Goal: Task Accomplishment & Management: Use online tool/utility

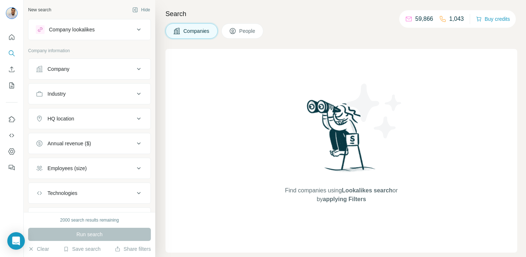
click at [116, 34] on button "Company lookalikes" at bounding box center [90, 30] width 122 height 18
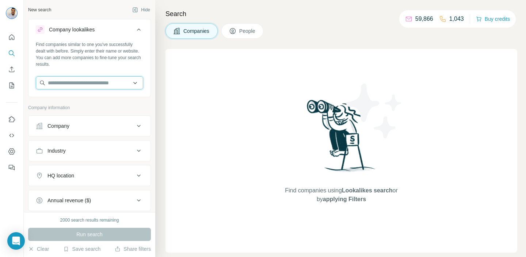
click at [103, 79] on input "text" at bounding box center [89, 82] width 107 height 13
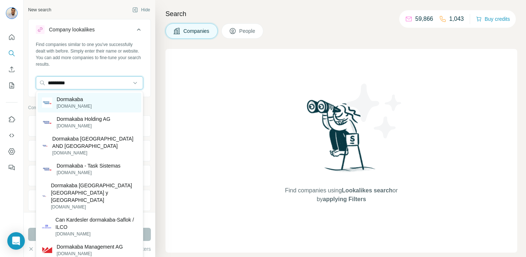
type input "*********"
click at [130, 101] on div "Dormakaba [DOMAIN_NAME]" at bounding box center [90, 103] width 104 height 20
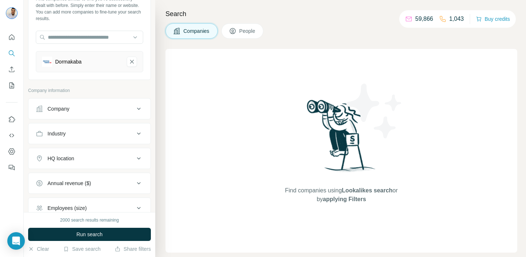
scroll to position [47, 0]
click at [131, 156] on div "HQ location" at bounding box center [85, 157] width 99 height 7
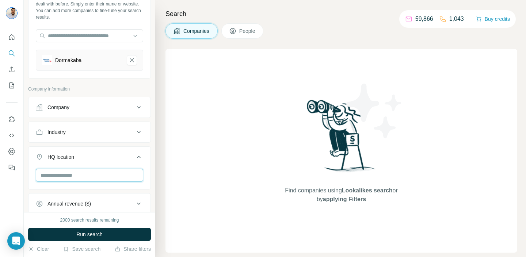
click at [116, 180] on input "text" at bounding box center [89, 175] width 107 height 13
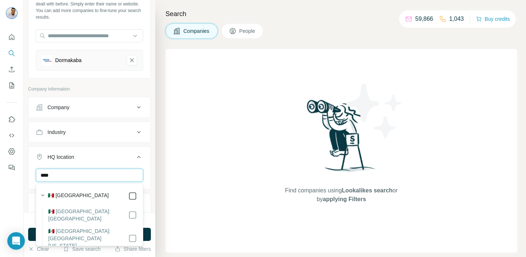
type input "****"
click at [138, 158] on icon at bounding box center [139, 157] width 9 height 9
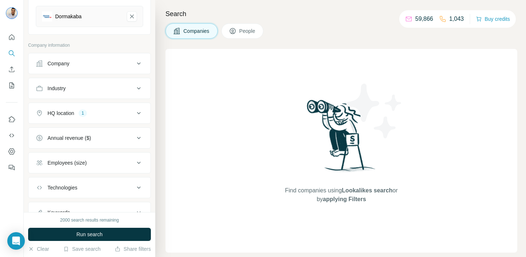
scroll to position [92, 0]
click at [126, 233] on button "Run search" at bounding box center [89, 234] width 123 height 13
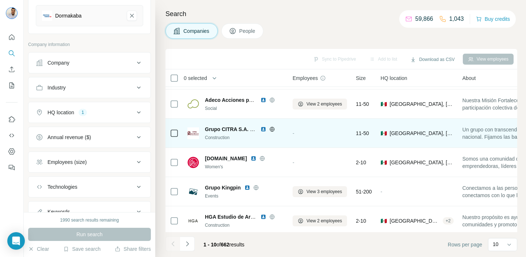
scroll to position [147, 0]
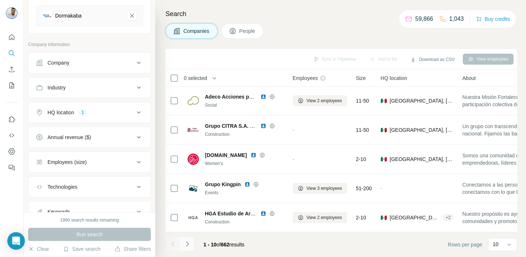
click at [188, 243] on icon "Navigate to next page" at bounding box center [187, 243] width 7 height 7
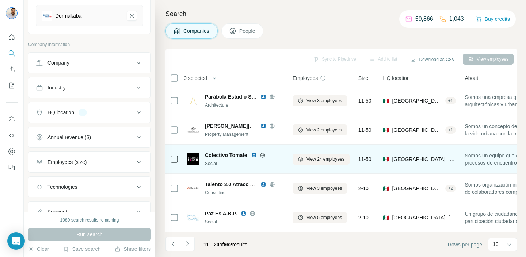
scroll to position [0, 0]
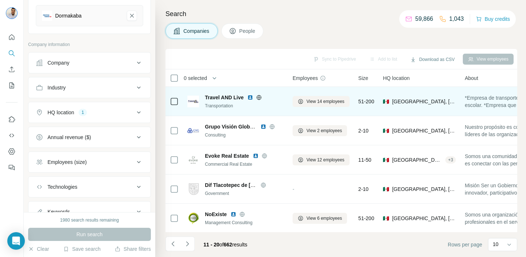
click at [257, 96] on icon at bounding box center [259, 98] width 6 height 6
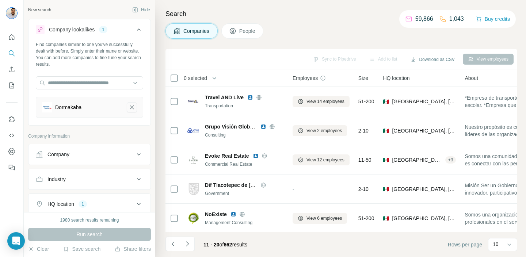
click at [133, 107] on icon "Dormakaba-remove-button" at bounding box center [132, 107] width 7 height 7
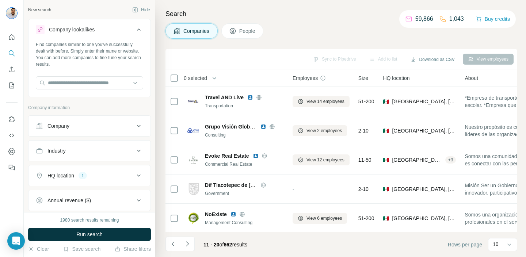
click at [144, 177] on button "HQ location 1" at bounding box center [90, 176] width 122 height 18
click at [123, 129] on div "Company" at bounding box center [85, 125] width 99 height 7
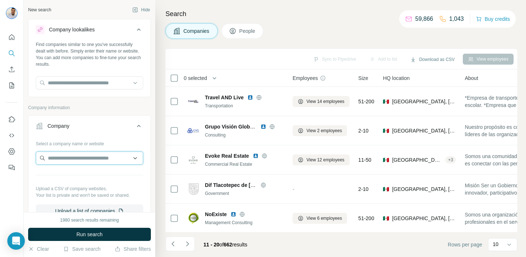
click at [120, 157] on input "text" at bounding box center [89, 158] width 107 height 13
click at [131, 158] on input "text" at bounding box center [89, 158] width 107 height 13
click at [136, 158] on input "text" at bounding box center [89, 158] width 107 height 13
click at [136, 132] on button "Company" at bounding box center [90, 127] width 122 height 20
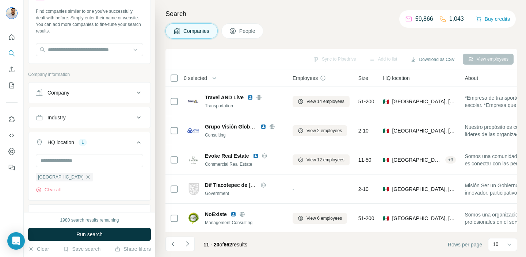
scroll to position [65, 0]
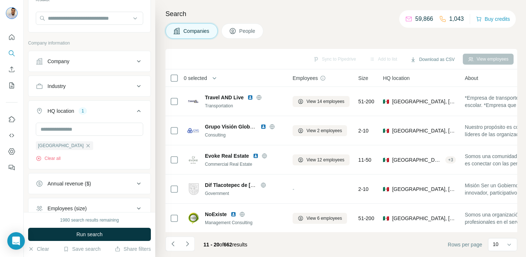
click at [137, 83] on icon at bounding box center [139, 86] width 9 height 9
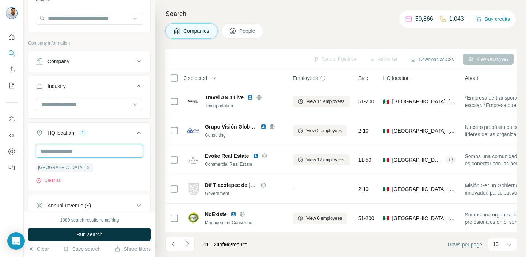
click at [126, 147] on input "text" at bounding box center [89, 151] width 107 height 13
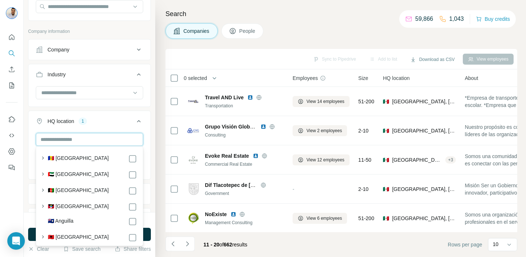
scroll to position [78, 0]
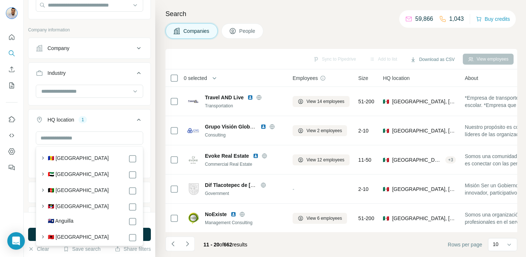
click at [136, 119] on icon at bounding box center [139, 119] width 9 height 9
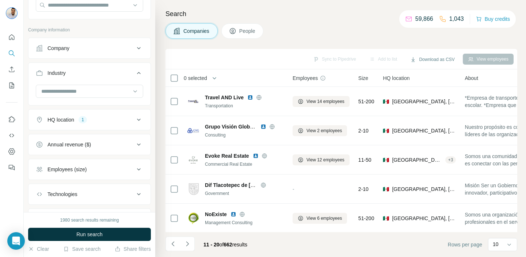
click at [125, 99] on div at bounding box center [90, 94] width 122 height 19
click at [133, 94] on icon at bounding box center [135, 91] width 7 height 7
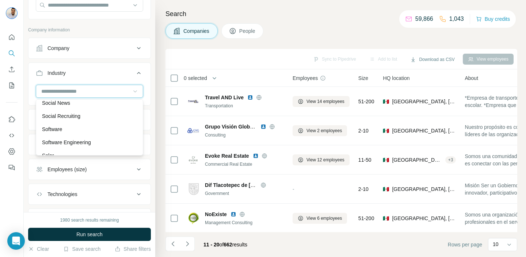
scroll to position [7019, 0]
click at [105, 126] on div "Software" at bounding box center [89, 129] width 95 height 7
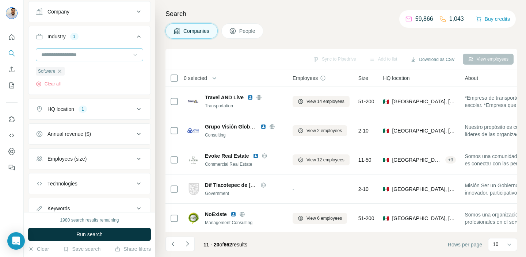
scroll to position [134, 0]
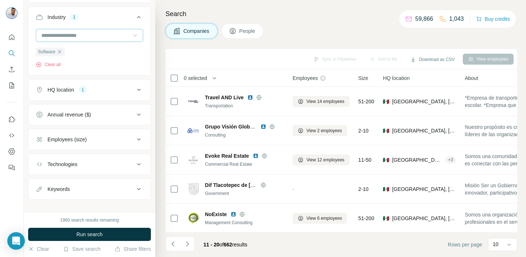
click at [128, 144] on button "Employees (size)" at bounding box center [90, 140] width 122 height 18
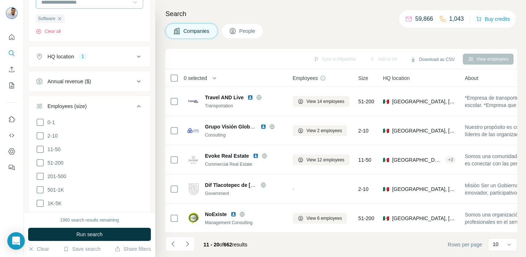
scroll to position [179, 0]
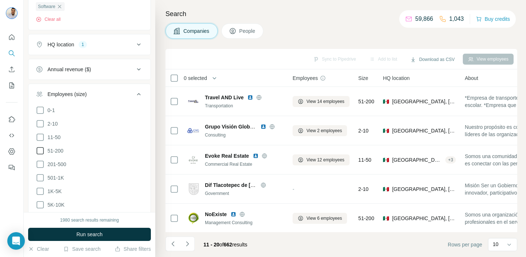
click at [45, 148] on span "51-200" at bounding box center [54, 150] width 19 height 7
click at [43, 160] on icon at bounding box center [40, 164] width 9 height 9
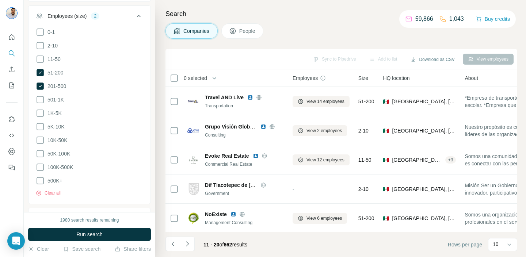
scroll to position [258, 0]
click at [141, 16] on icon at bounding box center [139, 15] width 9 height 9
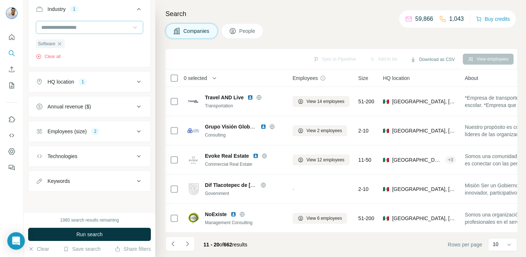
click at [120, 163] on button "Technologies" at bounding box center [90, 157] width 122 height 18
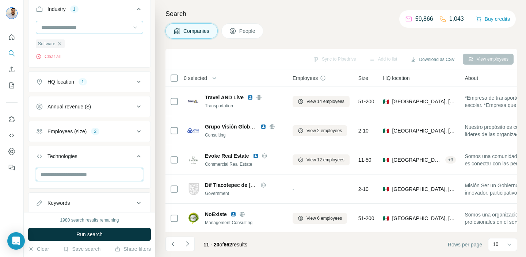
click at [140, 171] on input "text" at bounding box center [89, 174] width 107 height 13
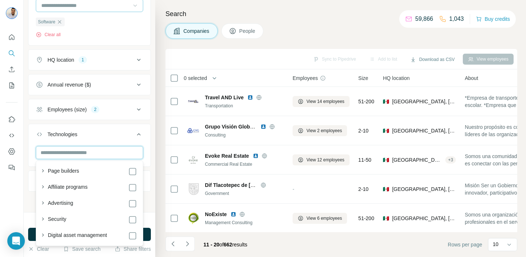
scroll to position [279, 0]
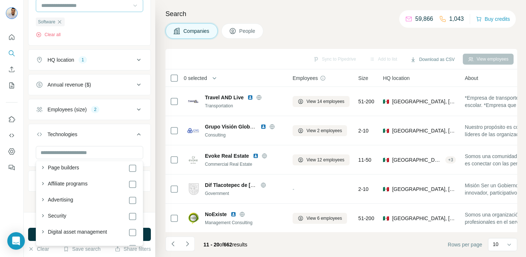
click at [135, 133] on icon at bounding box center [139, 134] width 9 height 9
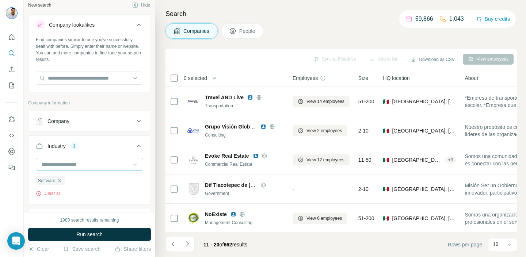
scroll to position [0, 0]
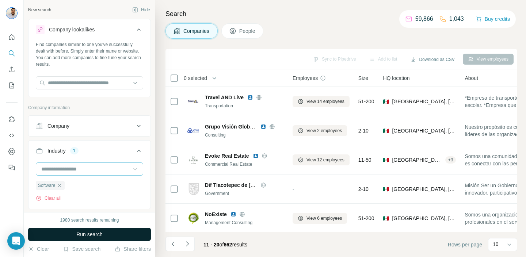
click at [105, 231] on button "Run search" at bounding box center [89, 234] width 123 height 13
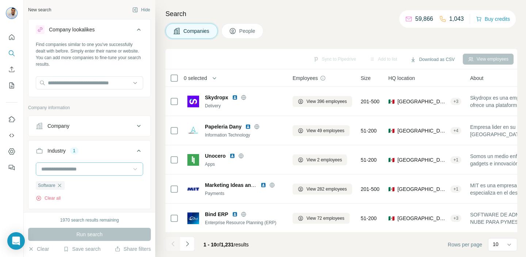
click at [241, 29] on span "People" at bounding box center [247, 30] width 17 height 7
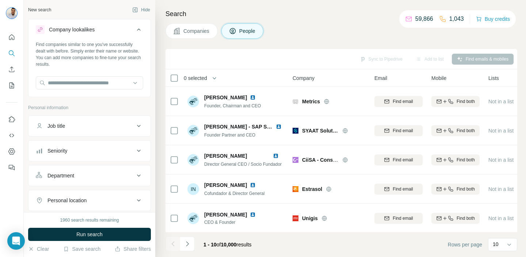
click at [133, 151] on div "Seniority" at bounding box center [85, 150] width 99 height 7
click at [45, 183] on span "C-Level" at bounding box center [55, 182] width 20 height 7
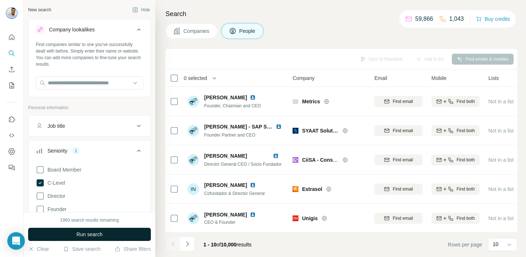
click at [113, 238] on button "Run search" at bounding box center [89, 234] width 123 height 13
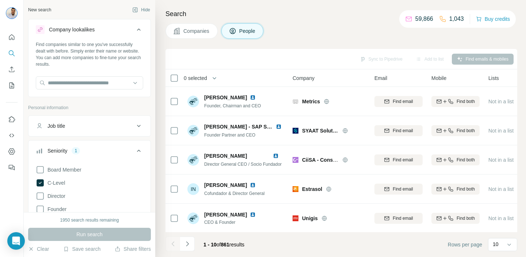
click at [138, 153] on icon at bounding box center [139, 151] width 9 height 9
click at [137, 173] on icon at bounding box center [139, 175] width 9 height 9
click at [137, 172] on icon at bounding box center [139, 175] width 9 height 9
click at [142, 145] on button "Seniority 1" at bounding box center [90, 151] width 122 height 18
click at [40, 182] on icon at bounding box center [40, 182] width 7 height 7
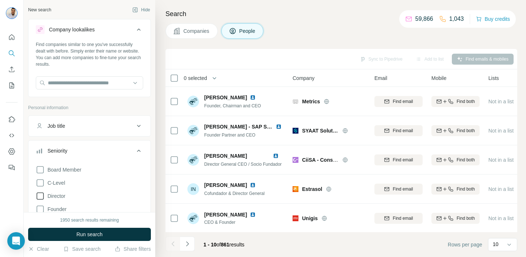
click at [40, 197] on icon at bounding box center [40, 196] width 9 height 9
click at [113, 234] on button "Run search" at bounding box center [89, 234] width 123 height 13
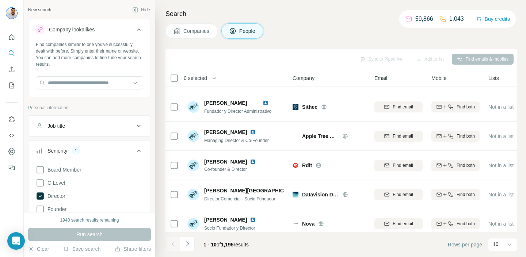
scroll to position [147, 0]
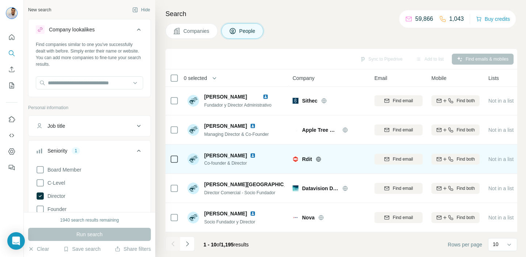
click at [318, 160] on icon at bounding box center [319, 159] width 6 height 6
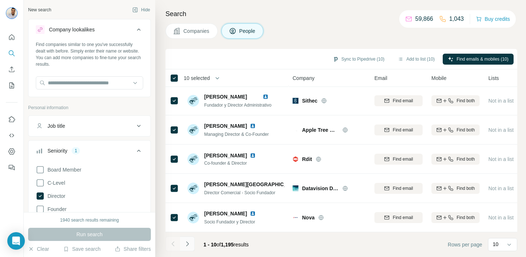
click at [186, 242] on icon "Navigate to next page" at bounding box center [187, 243] width 7 height 7
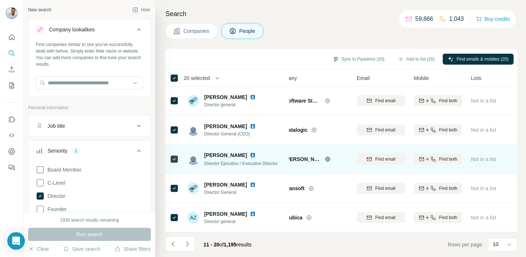
scroll to position [147, 9]
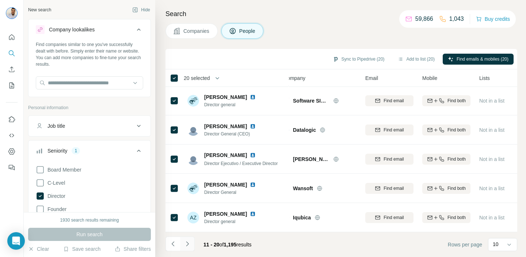
click at [187, 245] on icon "Navigate to next page" at bounding box center [187, 244] width 3 height 5
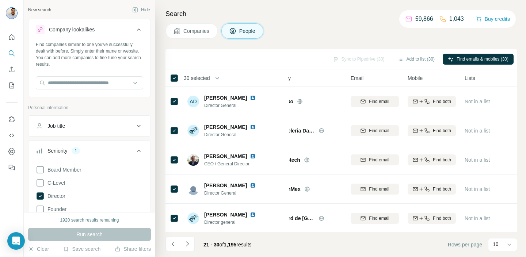
scroll to position [0, 25]
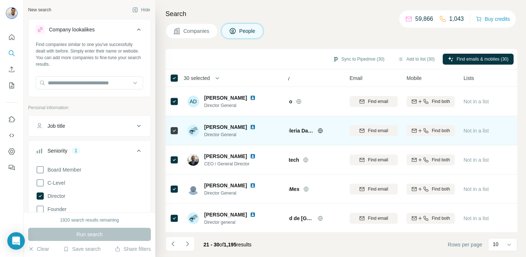
click at [319, 129] on icon at bounding box center [321, 131] width 6 height 6
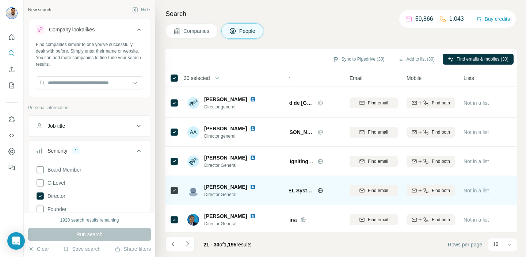
scroll to position [147, 25]
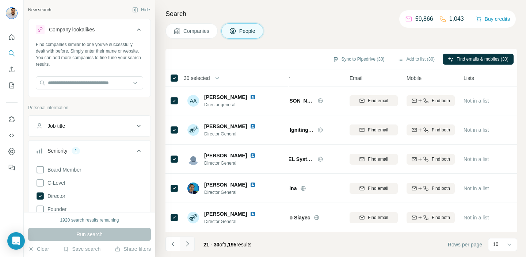
click at [188, 245] on icon "Navigate to next page" at bounding box center [187, 244] width 3 height 5
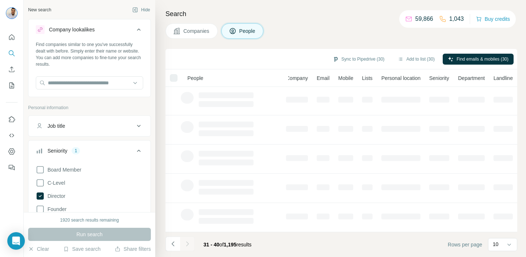
scroll to position [147, 19]
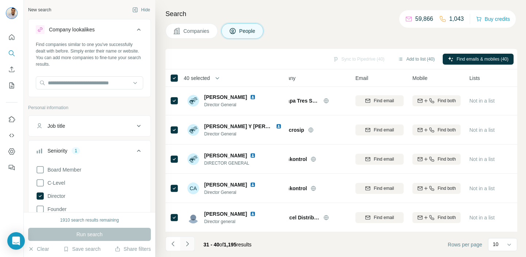
click at [187, 248] on button "Navigate to next page" at bounding box center [187, 244] width 15 height 15
click at [187, 242] on icon "Navigate to next page" at bounding box center [187, 243] width 7 height 7
click at [188, 245] on icon "Navigate to next page" at bounding box center [187, 243] width 7 height 7
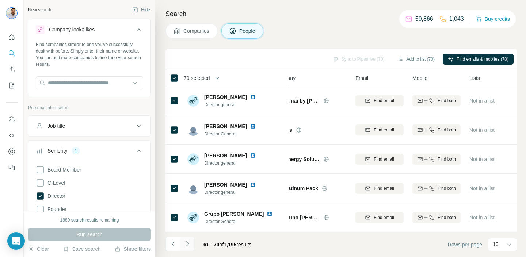
click at [186, 243] on icon "Navigate to next page" at bounding box center [187, 243] width 7 height 7
click at [189, 242] on icon "Navigate to next page" at bounding box center [187, 243] width 7 height 7
click at [189, 244] on icon "Navigate to next page" at bounding box center [187, 243] width 7 height 7
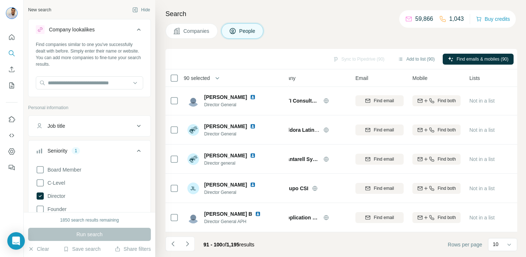
click at [176, 73] on th "90 selected" at bounding box center [224, 78] width 117 height 18
click at [416, 60] on button "Add to list (100)" at bounding box center [413, 59] width 50 height 11
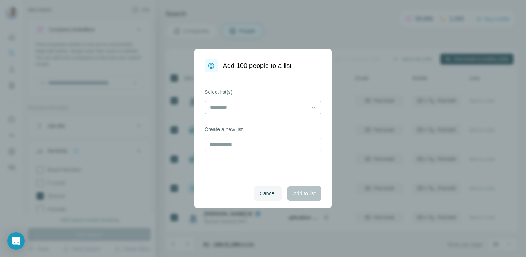
click at [250, 109] on input at bounding box center [258, 107] width 99 height 8
click at [253, 172] on div "Select list(s) Create a new list" at bounding box center [262, 125] width 137 height 106
click at [250, 145] on input "text" at bounding box center [263, 144] width 117 height 13
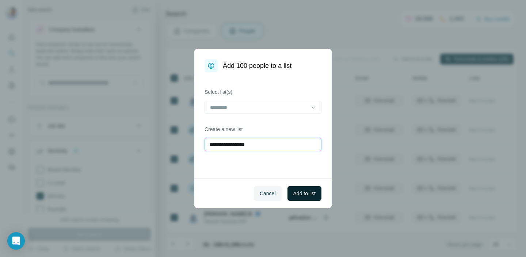
type input "**********"
click at [310, 193] on span "Add to list" at bounding box center [304, 193] width 22 height 7
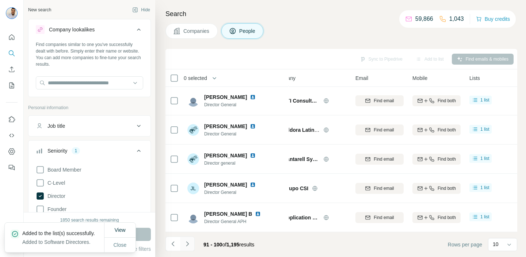
click at [189, 246] on icon "Navigate to next page" at bounding box center [187, 243] width 7 height 7
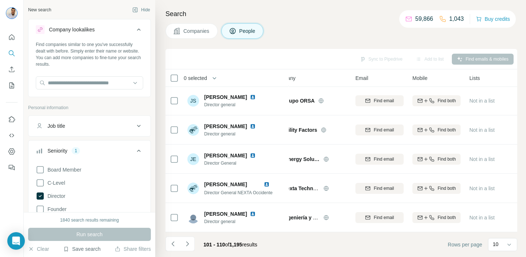
click at [94, 249] on button "Save search" at bounding box center [81, 249] width 37 height 7
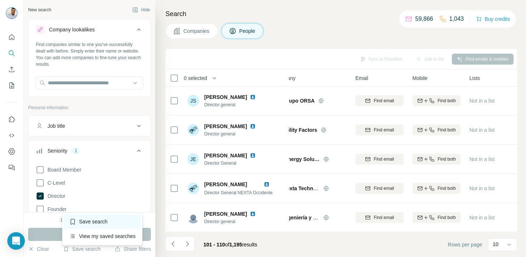
click at [102, 219] on div "Save search" at bounding box center [102, 222] width 77 height 15
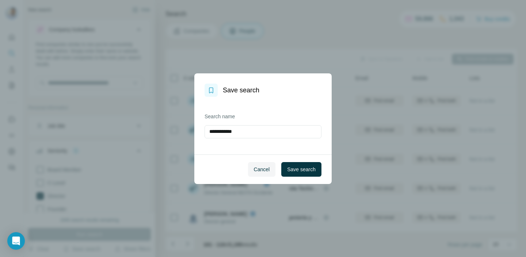
type input "**********"
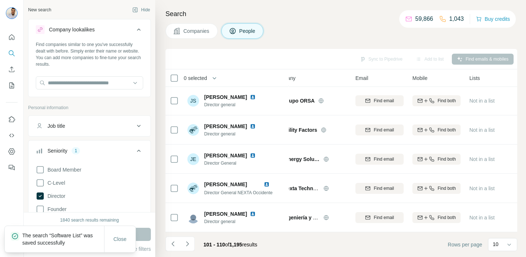
click at [12, 90] on button "My lists" at bounding box center [12, 85] width 12 height 13
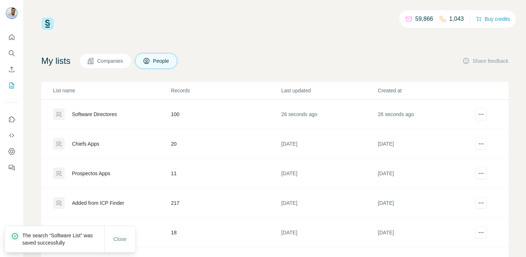
click at [115, 117] on div "Software Directores" at bounding box center [94, 114] width 45 height 7
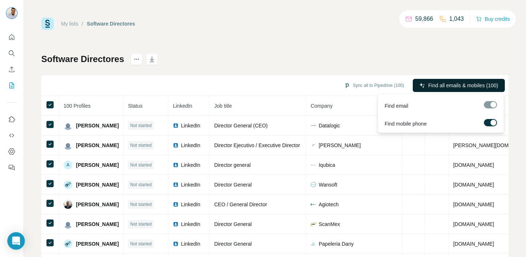
click at [455, 86] on span "Find all emails & mobiles (100)" at bounding box center [463, 85] width 70 height 7
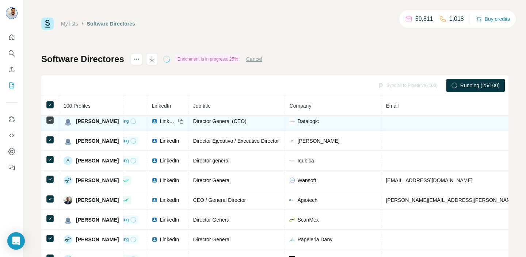
scroll to position [4, 18]
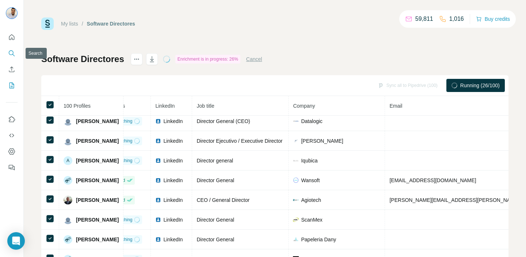
click at [15, 52] on icon "Search" at bounding box center [11, 53] width 7 height 7
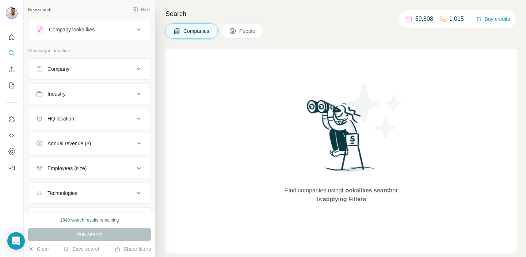
click at [264, 37] on div "Companies People" at bounding box center [215, 30] width 98 height 15
click at [254, 33] on span "People" at bounding box center [247, 30] width 17 height 7
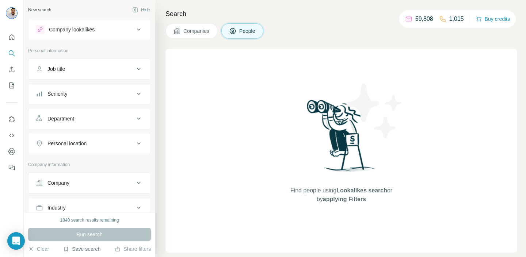
click at [92, 251] on button "Save search" at bounding box center [81, 249] width 37 height 7
click at [99, 235] on div "View my saved searches" at bounding box center [102, 236] width 77 height 15
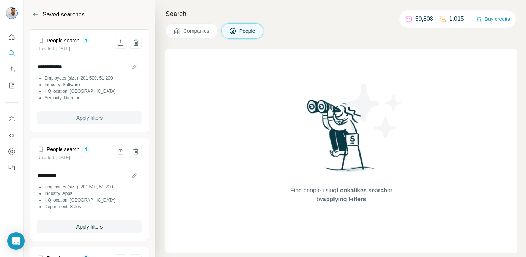
click at [85, 120] on span "Apply filters" at bounding box center [89, 117] width 26 height 7
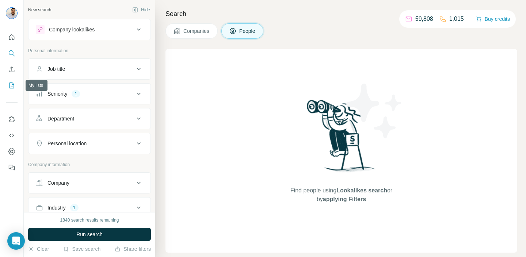
click at [12, 82] on icon "My lists" at bounding box center [11, 85] width 7 height 7
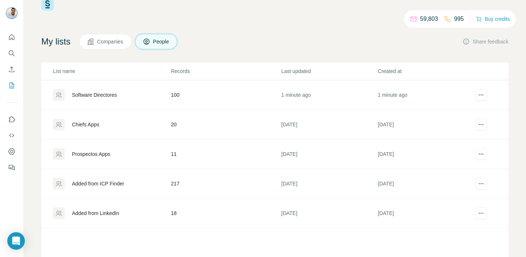
scroll to position [20, 0]
click at [101, 95] on div "Software Directores" at bounding box center [94, 93] width 45 height 7
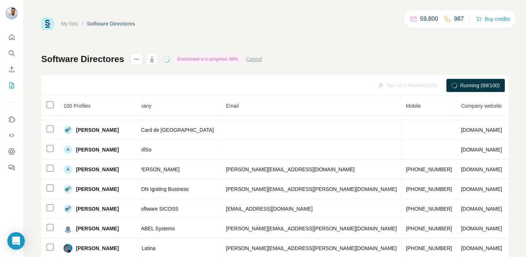
scroll to position [136, 199]
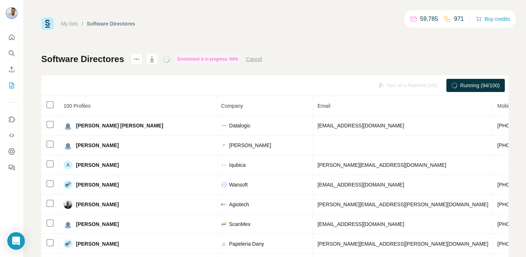
scroll to position [10, 184]
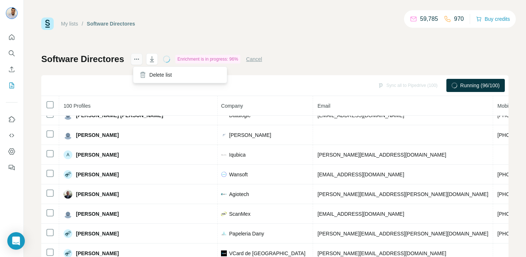
click at [139, 57] on icon "actions" at bounding box center [136, 59] width 7 height 7
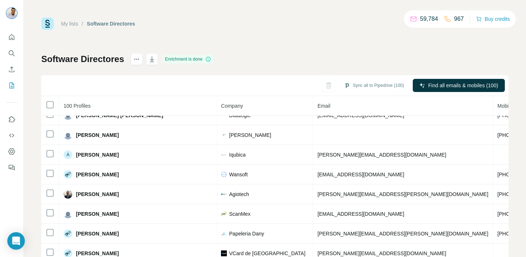
click at [353, 41] on div "My lists / Software Directores 59,784 967 Buy credits Software Directores Enric…" at bounding box center [274, 154] width 467 height 272
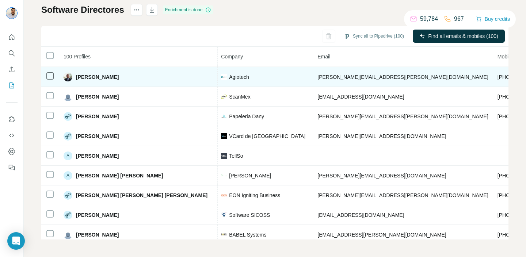
scroll to position [0, 184]
